Goal: Navigation & Orientation: Find specific page/section

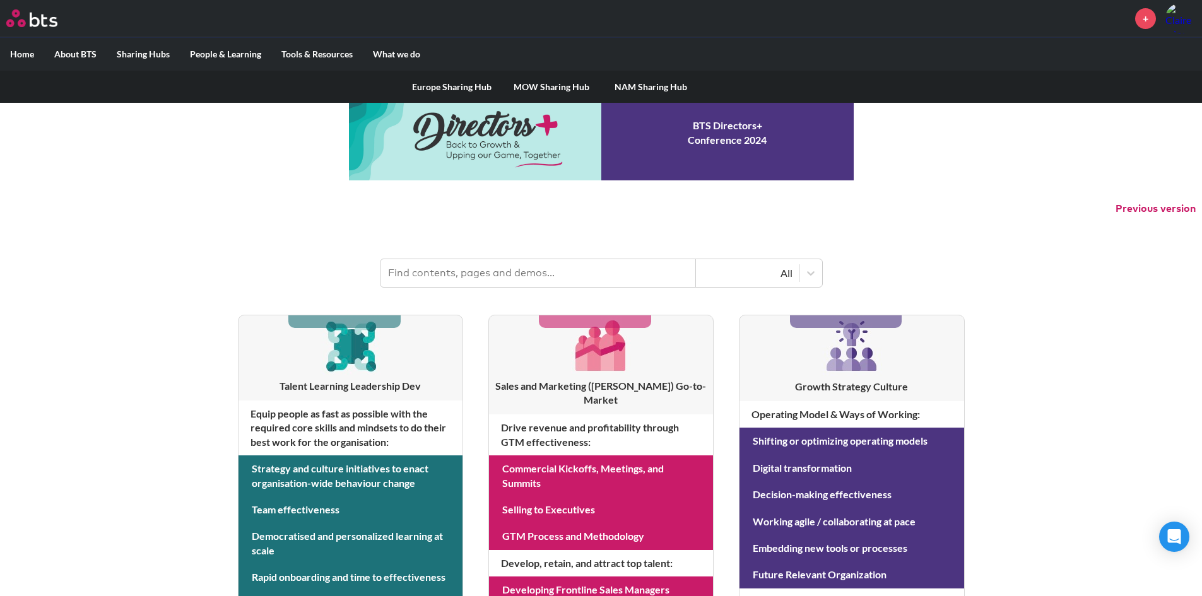
click at [561, 85] on link "MOW Sharing Hub" at bounding box center [552, 87] width 100 height 33
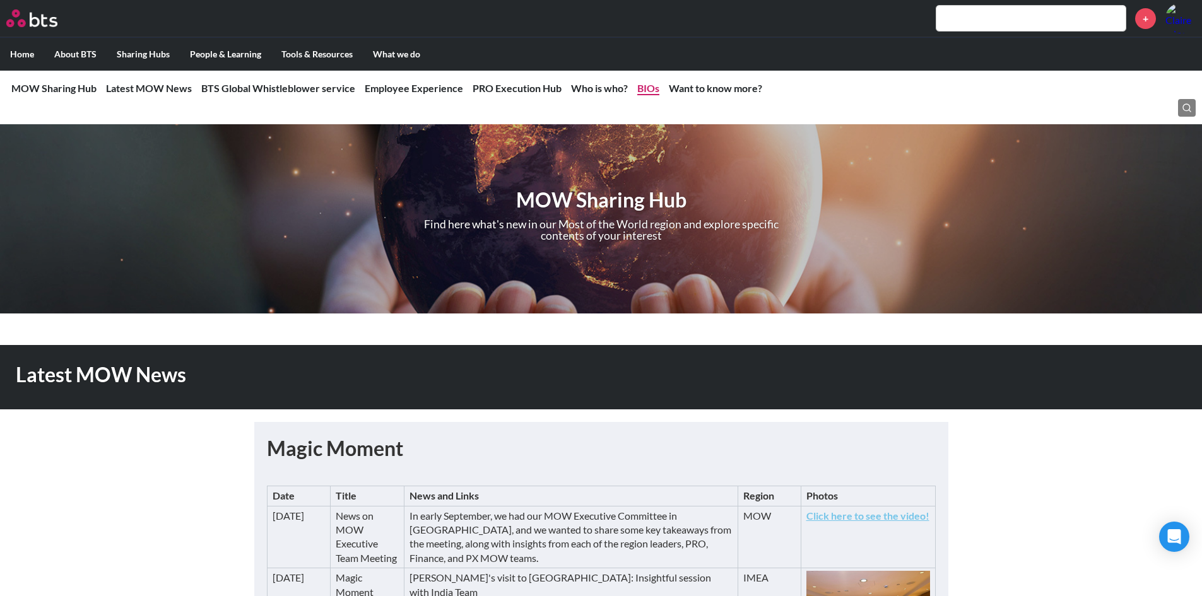
click at [641, 85] on link "BIOs" at bounding box center [648, 88] width 22 height 12
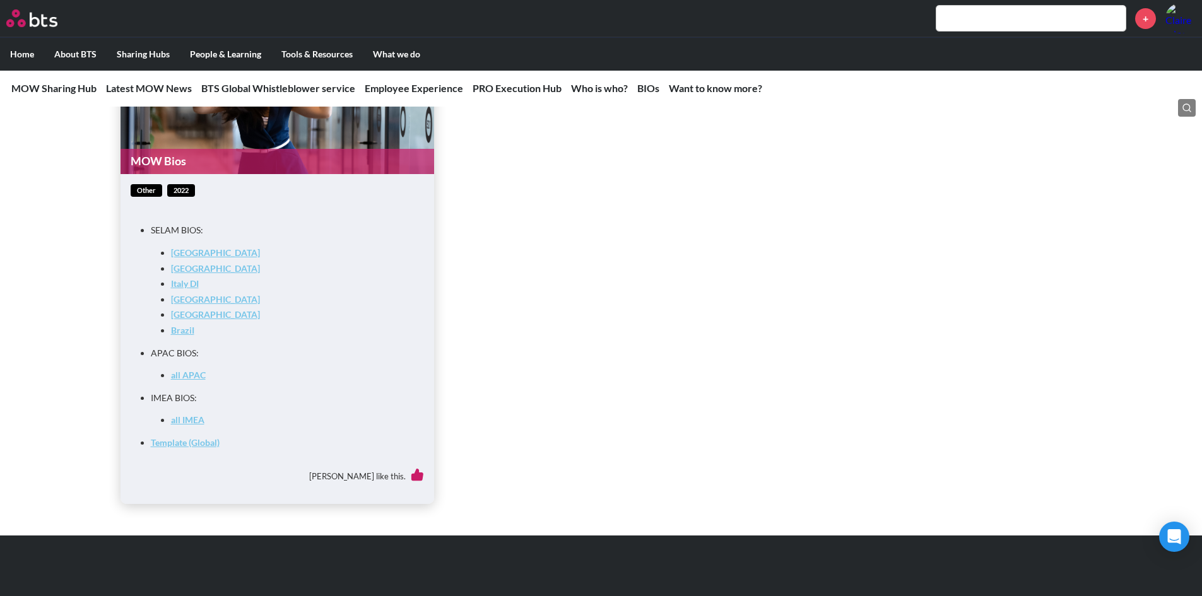
scroll to position [4882, 0]
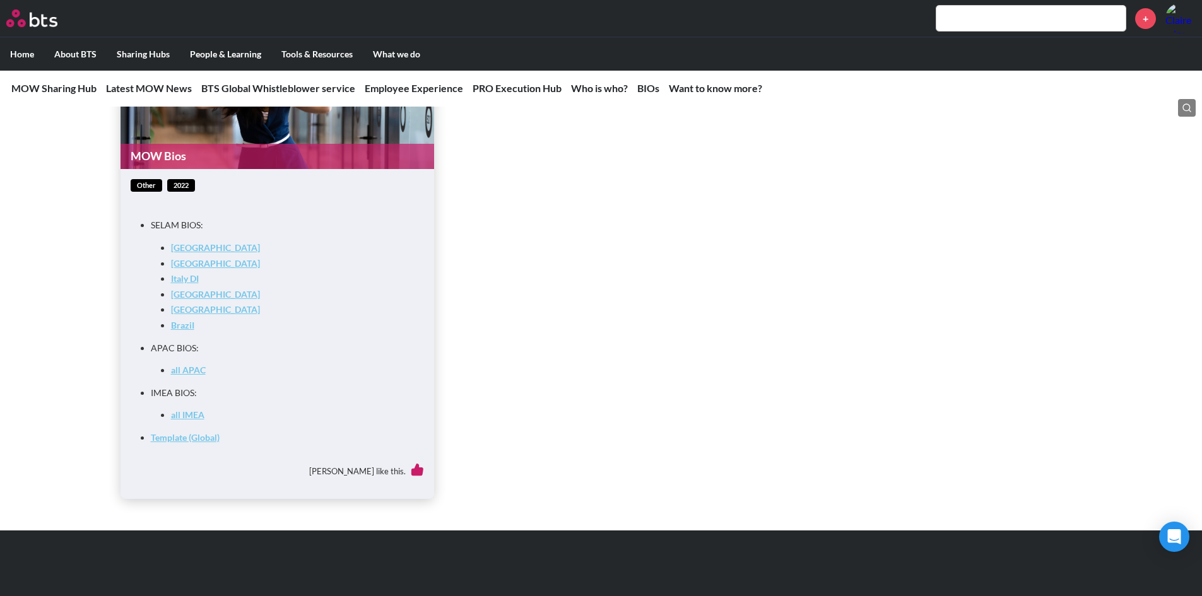
click at [191, 376] on link "all APAC" at bounding box center [188, 370] width 35 height 11
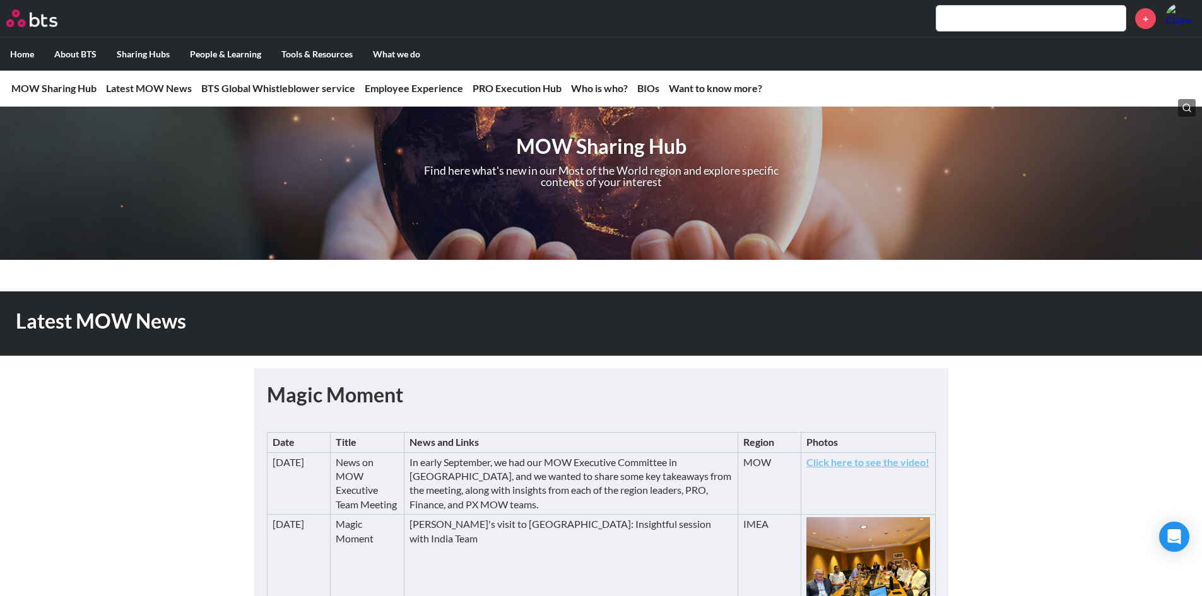
scroll to position [0, 0]
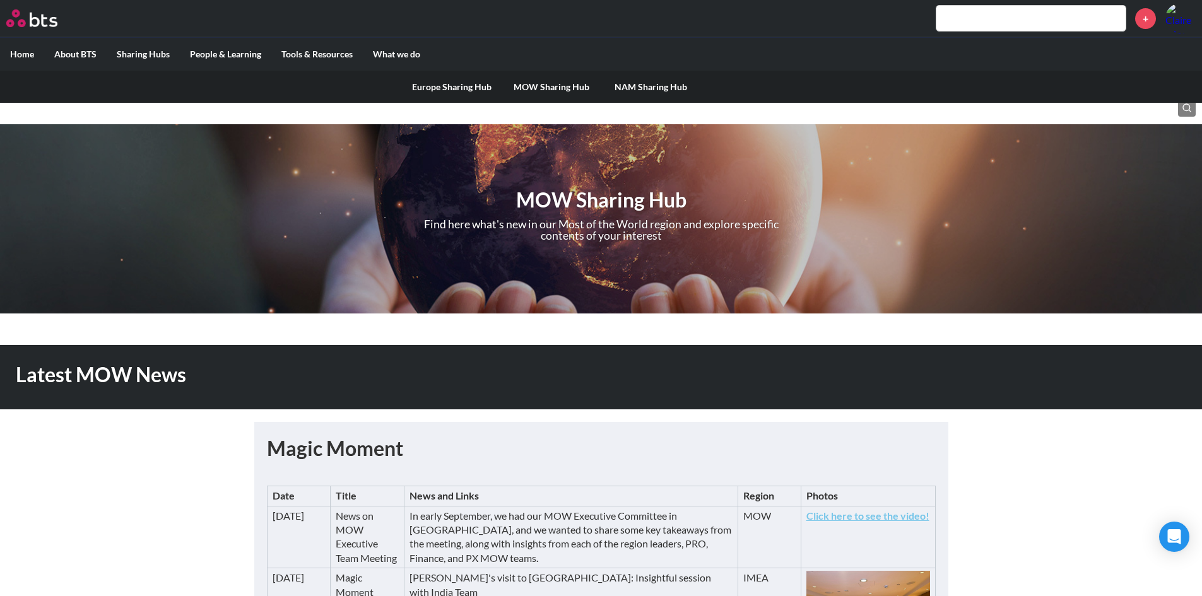
click at [474, 84] on link "Europe Sharing Hub" at bounding box center [452, 87] width 100 height 33
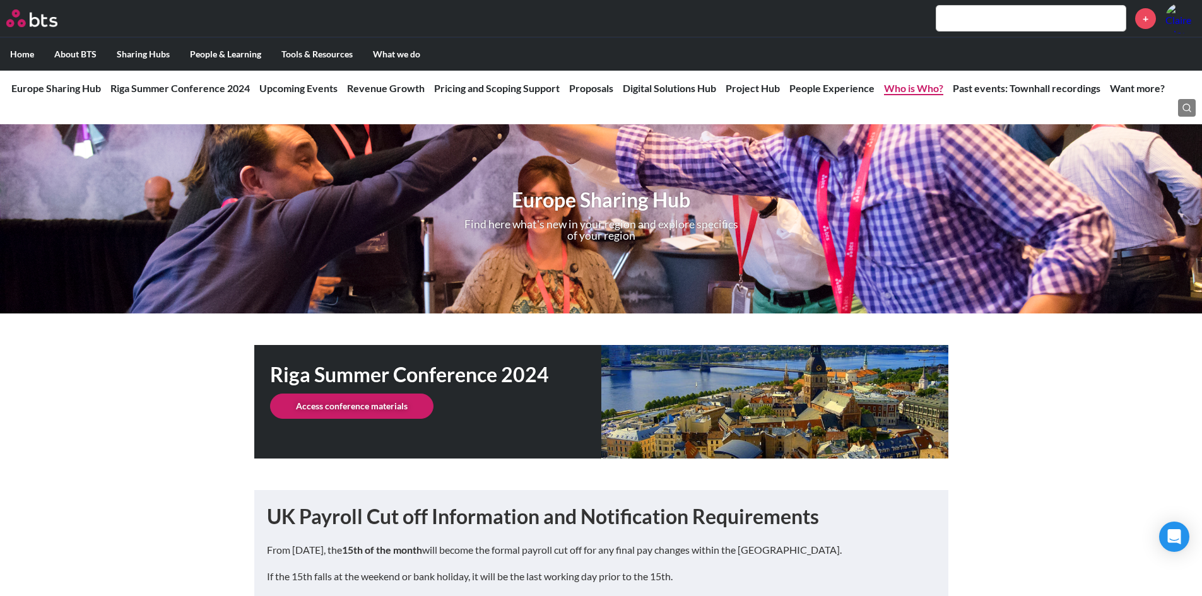
click at [892, 89] on link "Who is Who?" at bounding box center [913, 88] width 59 height 12
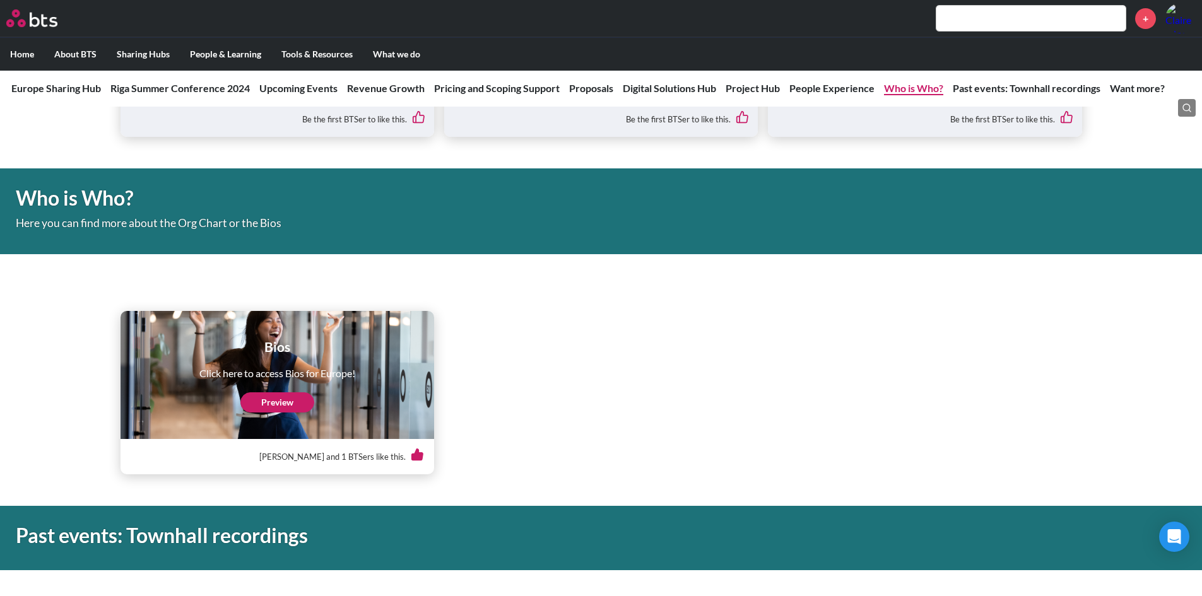
scroll to position [3548, 0]
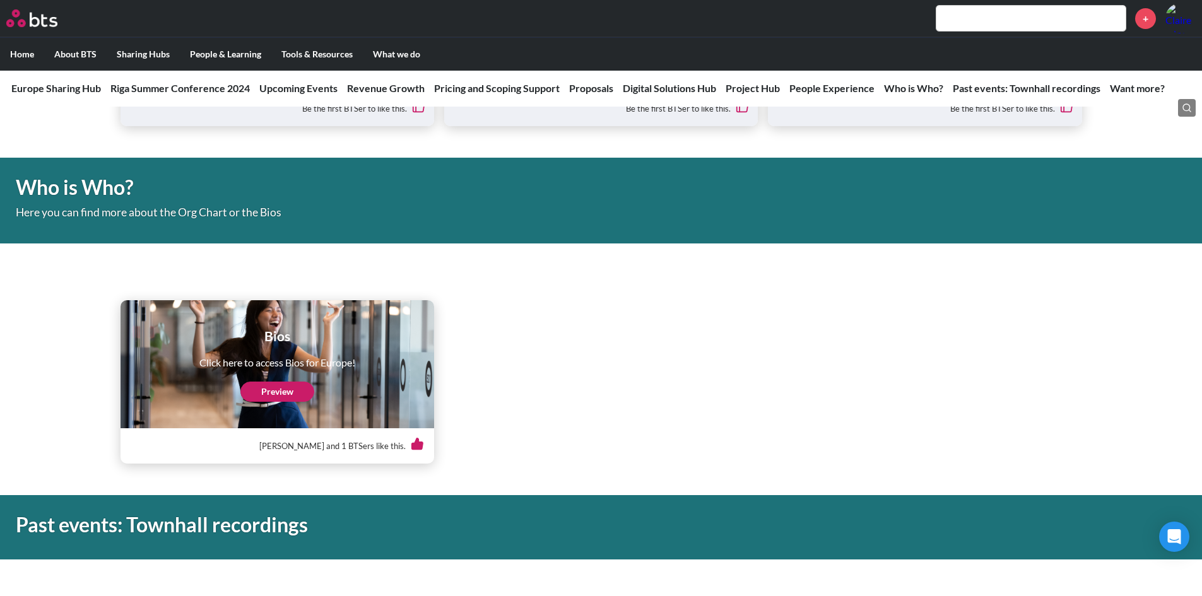
click at [288, 389] on link "Preview" at bounding box center [277, 392] width 74 height 20
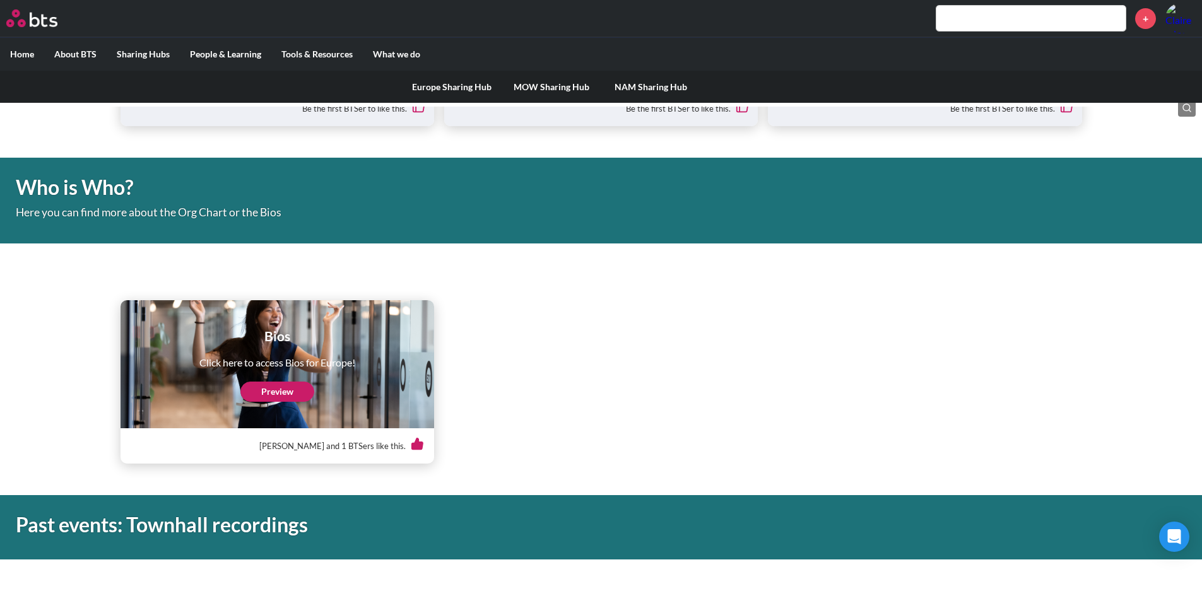
click at [668, 86] on link "NAM Sharing Hub" at bounding box center [652, 87] width 100 height 33
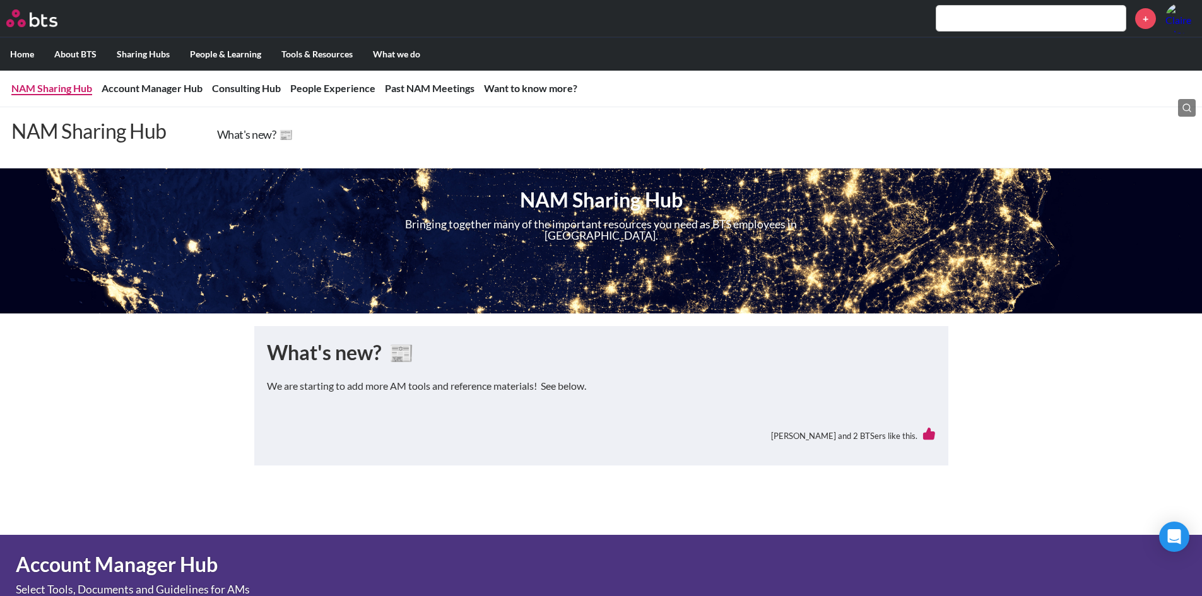
click at [74, 81] on li "NAM Sharing Hub NAM Sharing Hub What's new? 📰" at bounding box center [51, 88] width 81 height 14
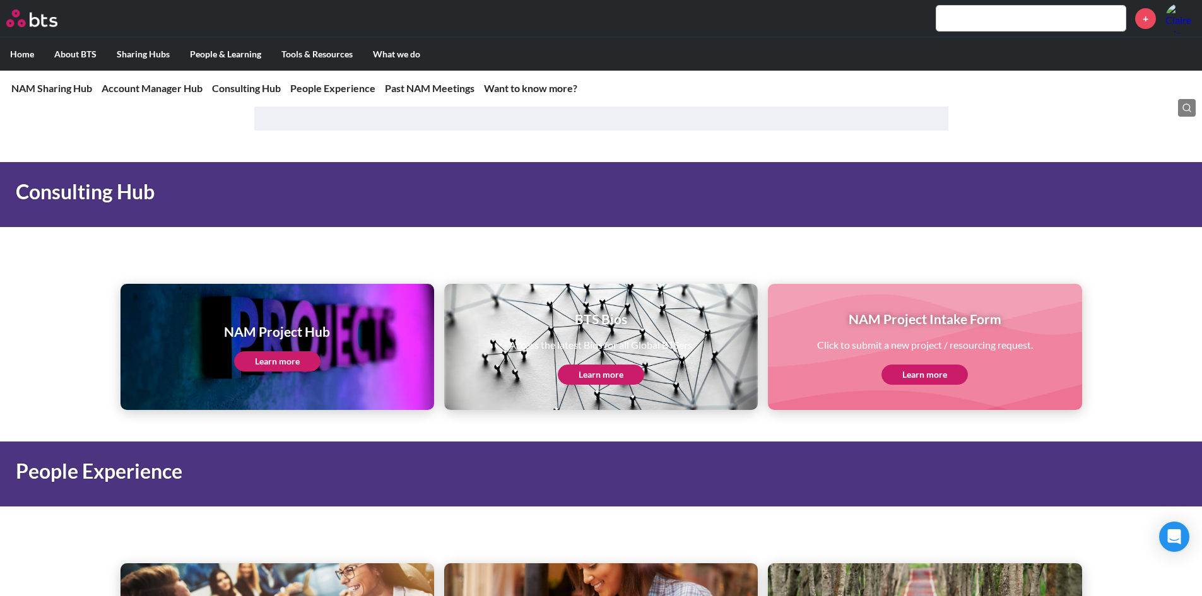
scroll to position [1325, 0]
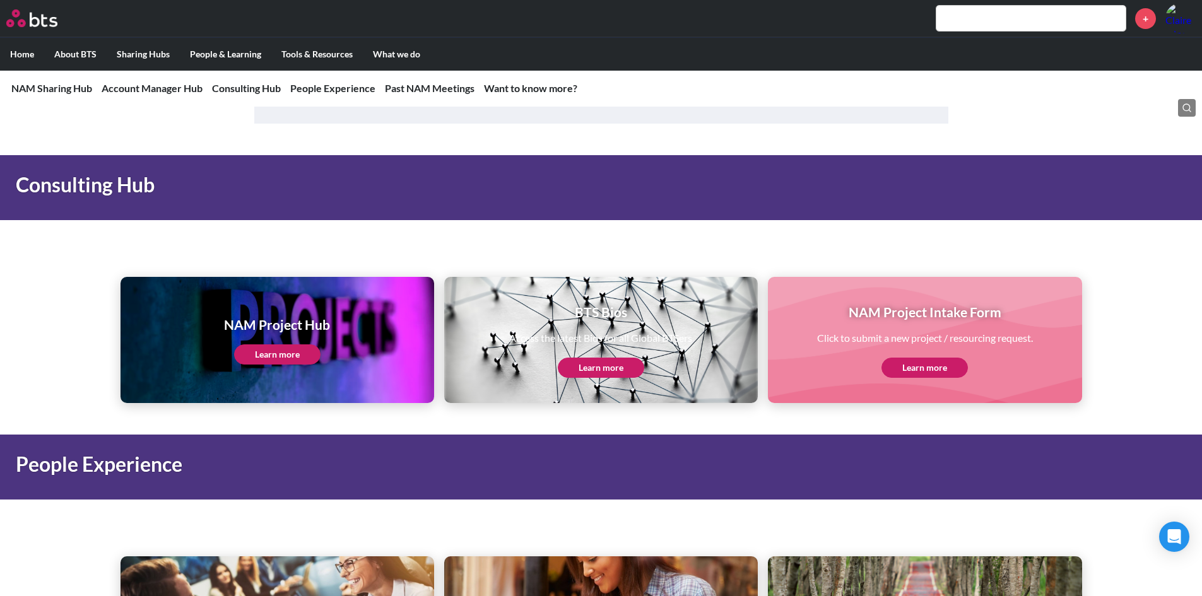
click at [605, 362] on link "Learn more" at bounding box center [601, 368] width 86 height 20
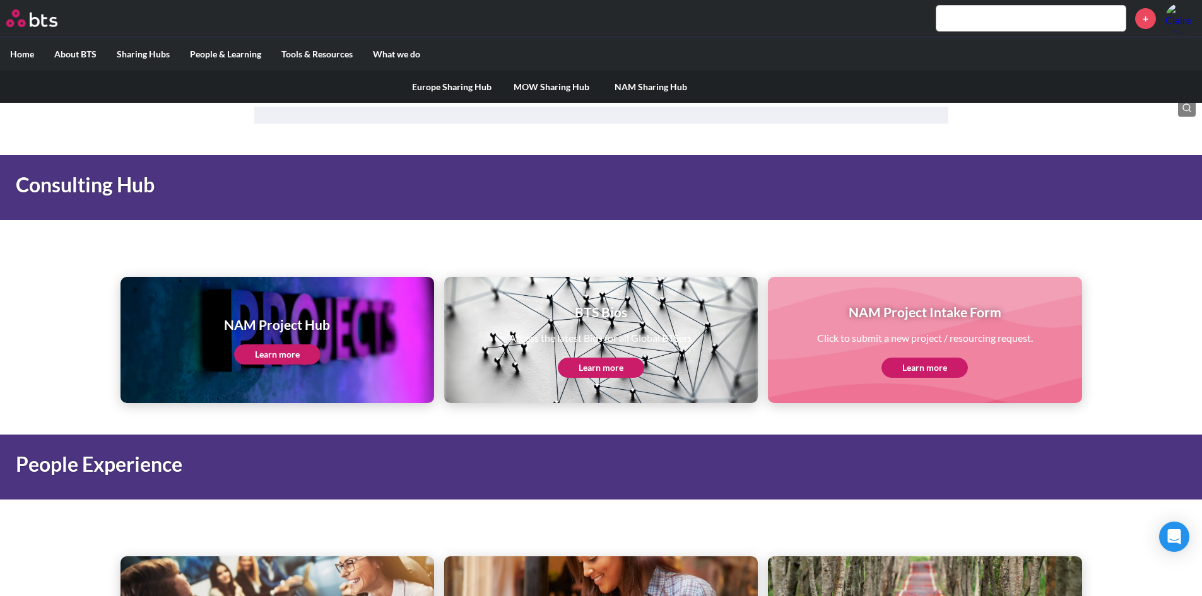
click at [472, 85] on link "Europe Sharing Hub" at bounding box center [452, 87] width 100 height 33
